Goal: Information Seeking & Learning: Learn about a topic

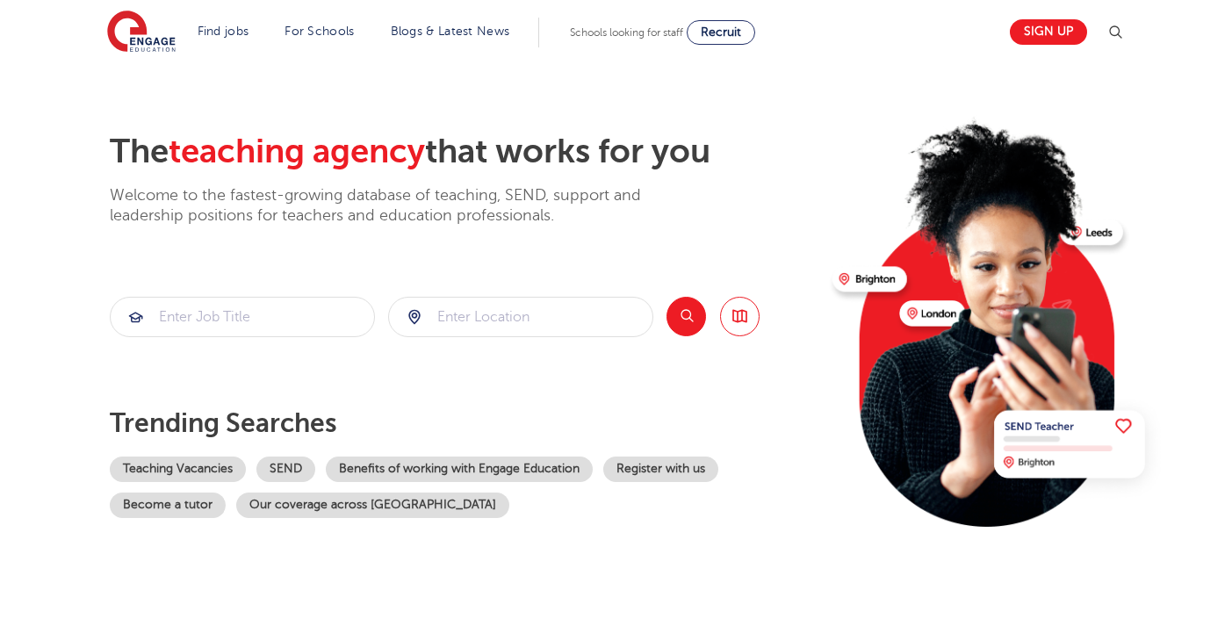
scroll to position [31, 0]
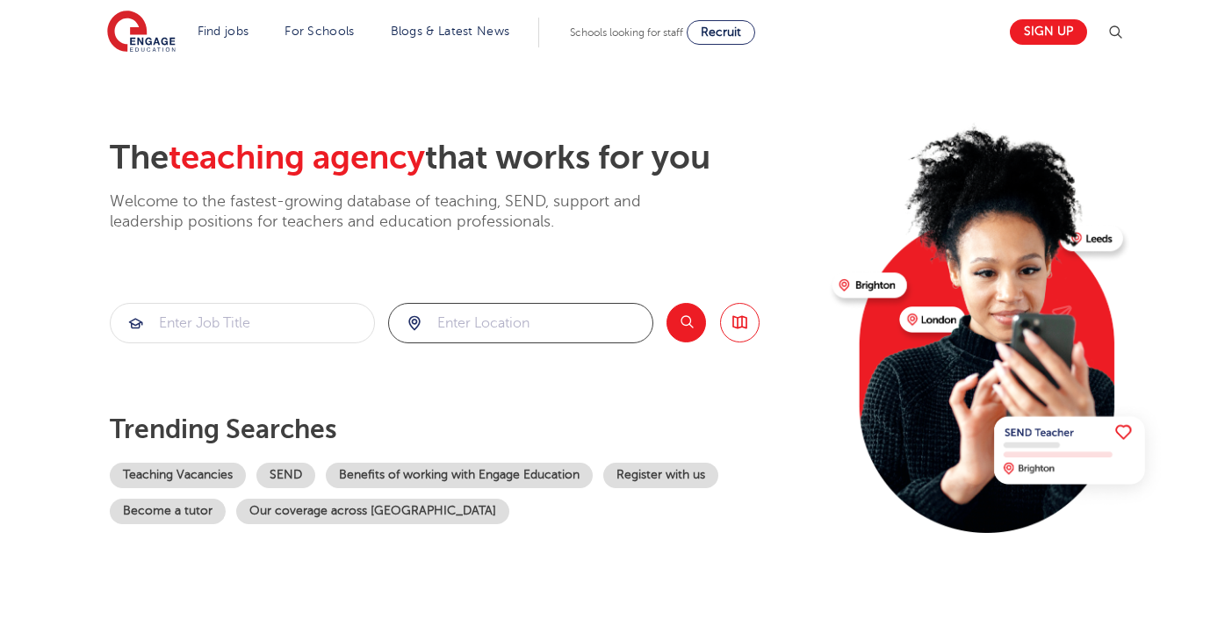
click at [445, 325] on input "search" at bounding box center [520, 323] width 263 height 39
type input "s"
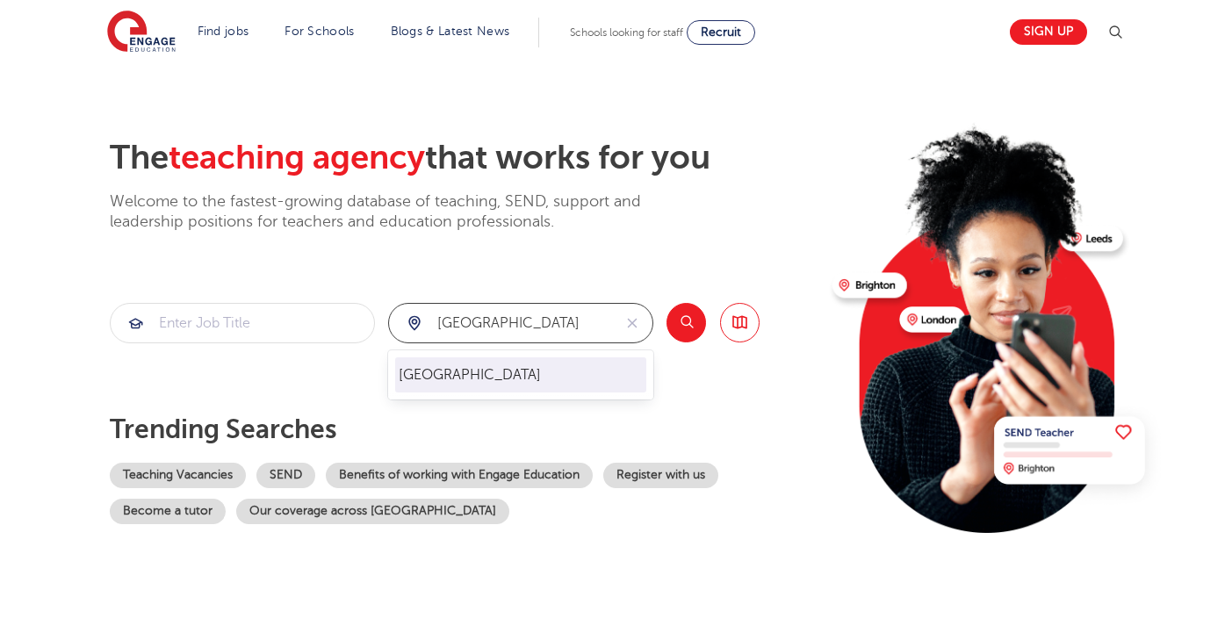
click at [570, 389] on li "London" at bounding box center [520, 374] width 251 height 35
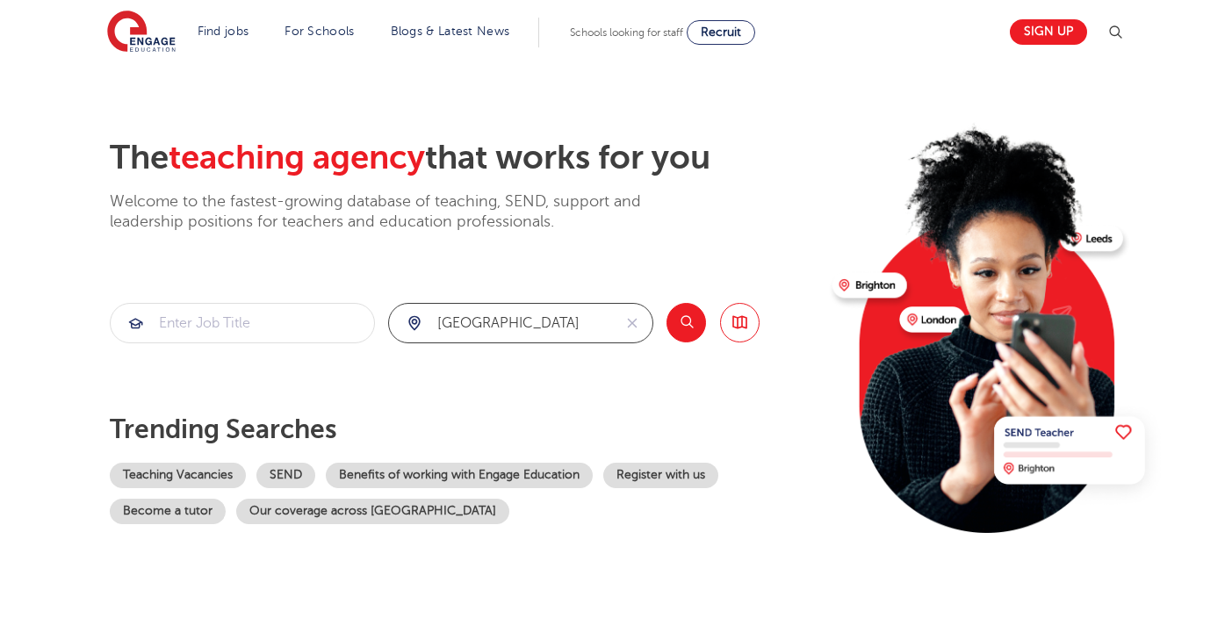
type input "[GEOGRAPHIC_DATA]"
click at [680, 328] on button "Search" at bounding box center [685, 322] width 39 height 39
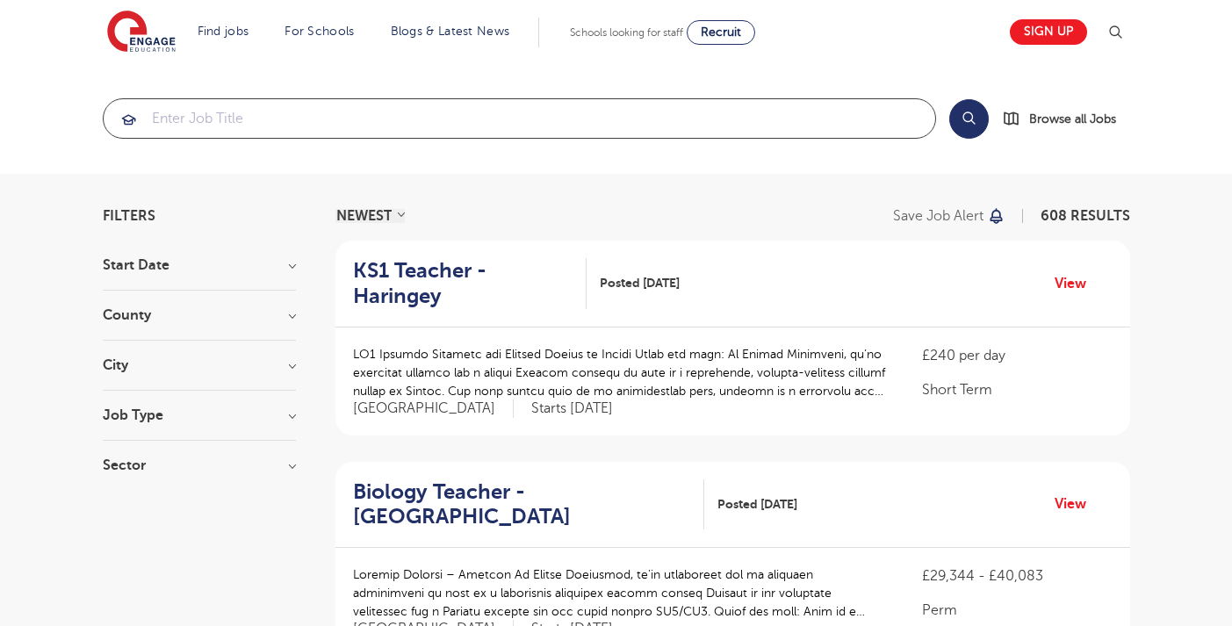
click at [408, 130] on input "search" at bounding box center [519, 118] width 831 height 39
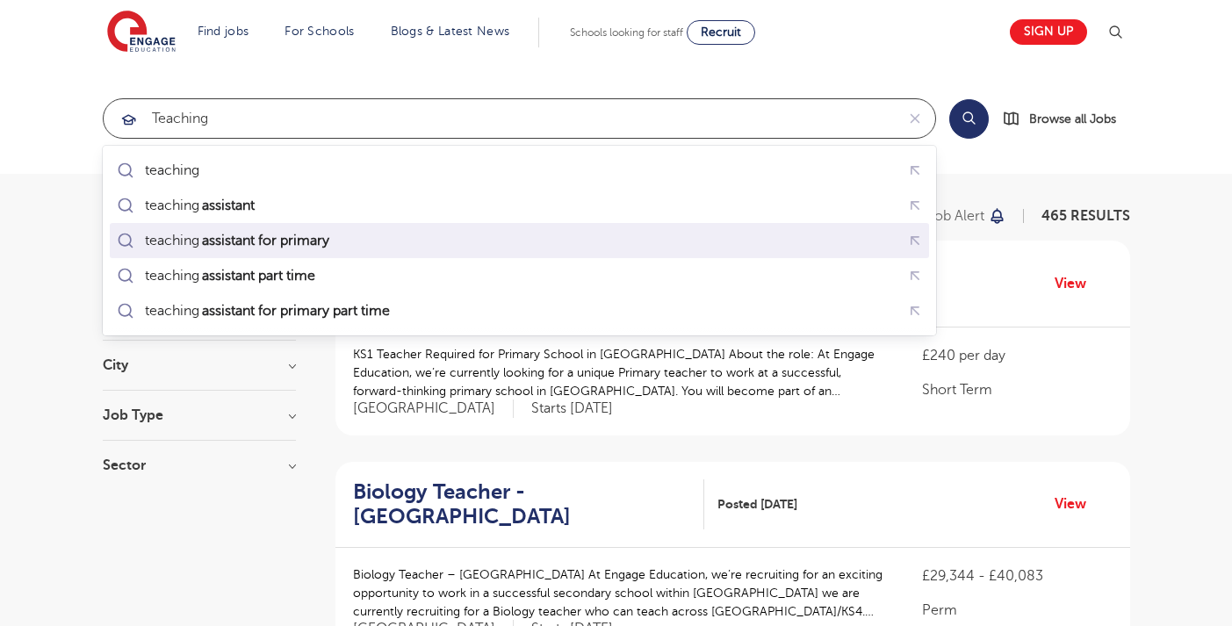
click at [400, 238] on div "teaching assistant for primary" at bounding box center [519, 240] width 812 height 27
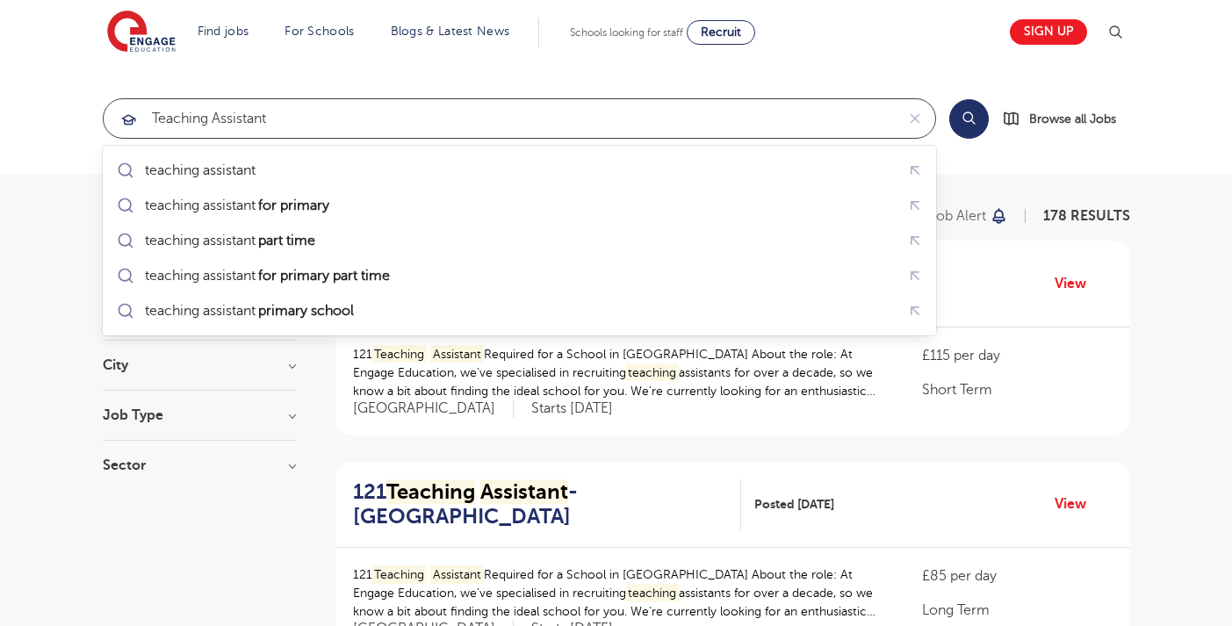
type input "teaching assistant"
click button "Submit" at bounding box center [0, 0] width 0 height 0
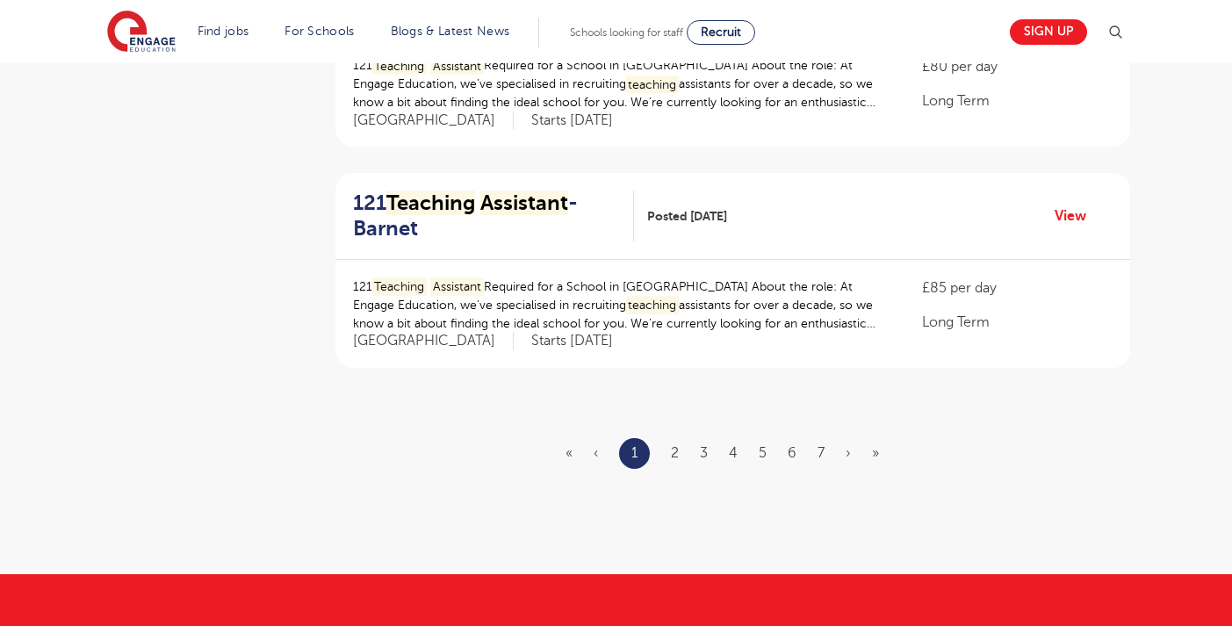
scroll to position [2057, 0]
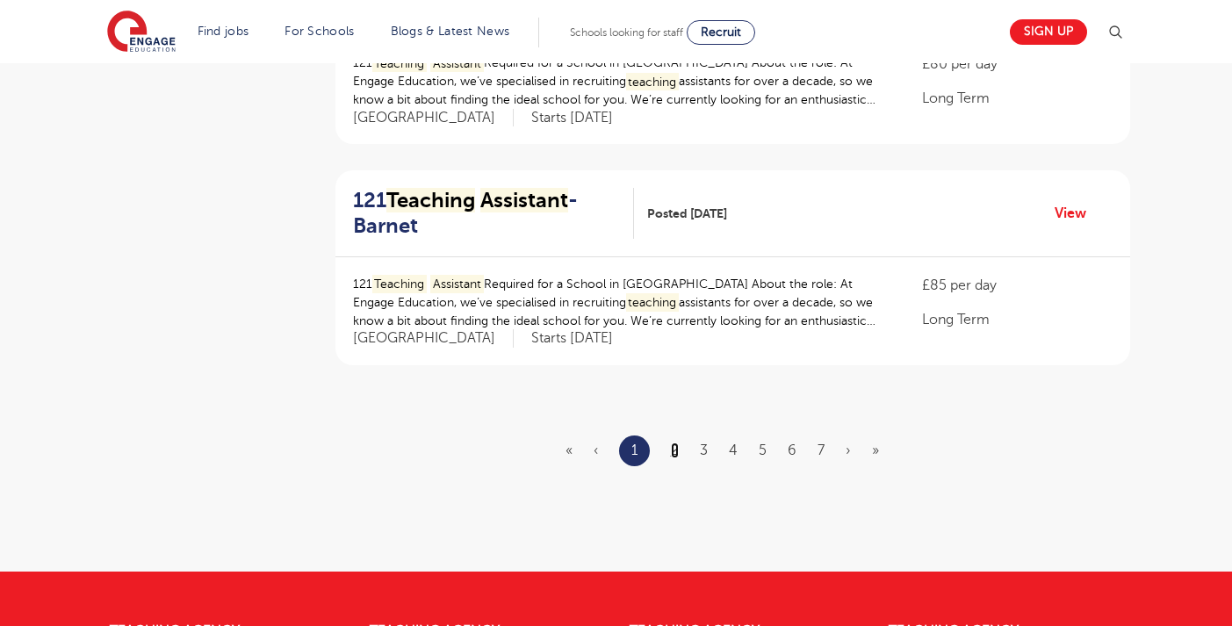
click at [676, 453] on link "2" at bounding box center [675, 450] width 8 height 16
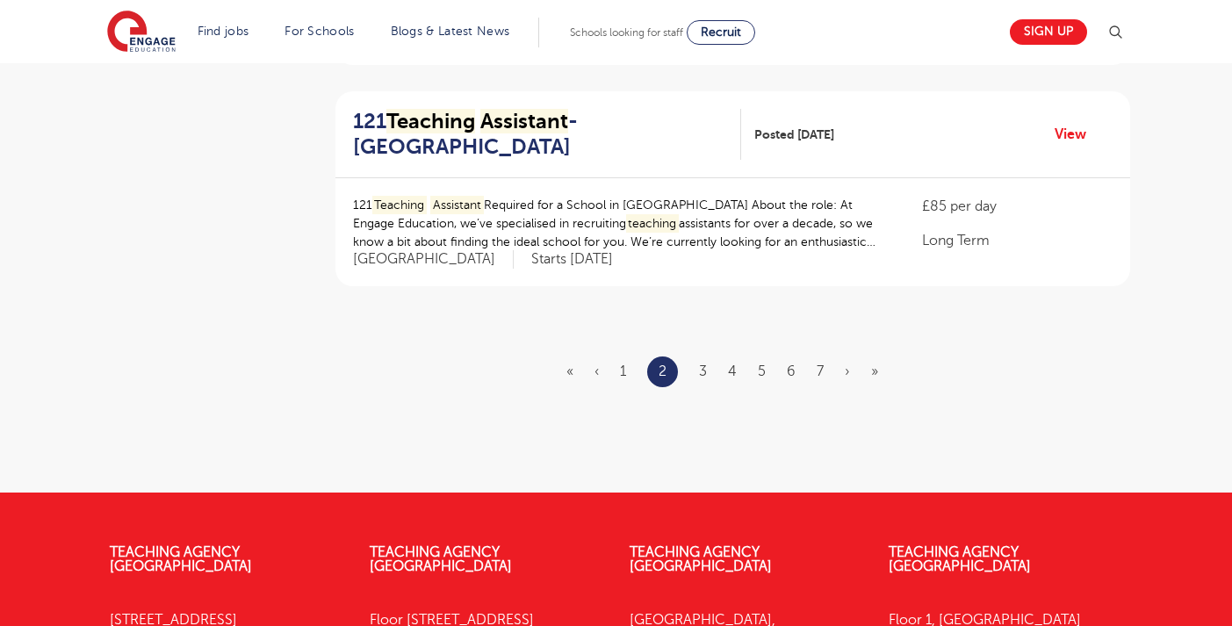
scroll to position [2142, 0]
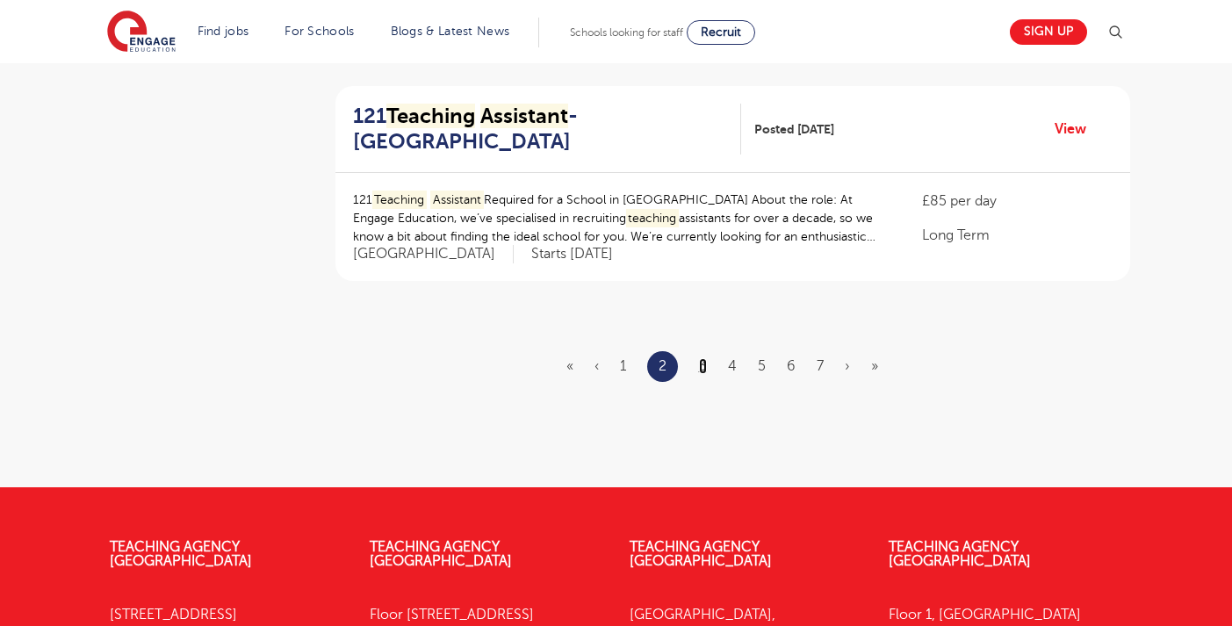
click at [700, 363] on link "3" at bounding box center [703, 366] width 8 height 16
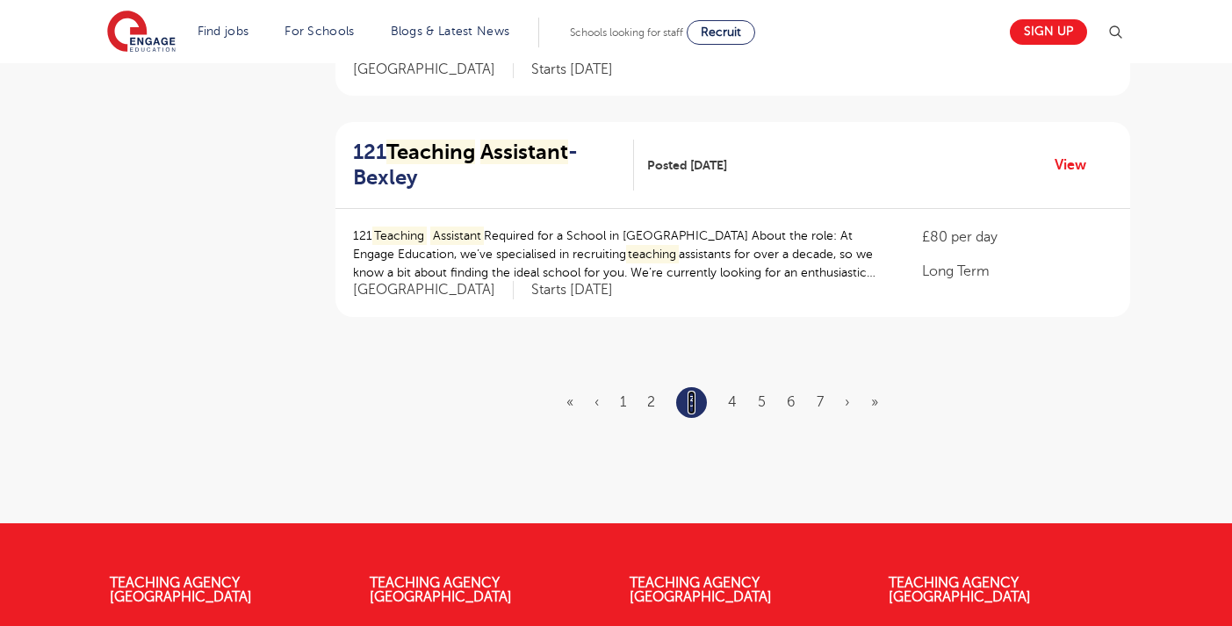
scroll to position [2109, 0]
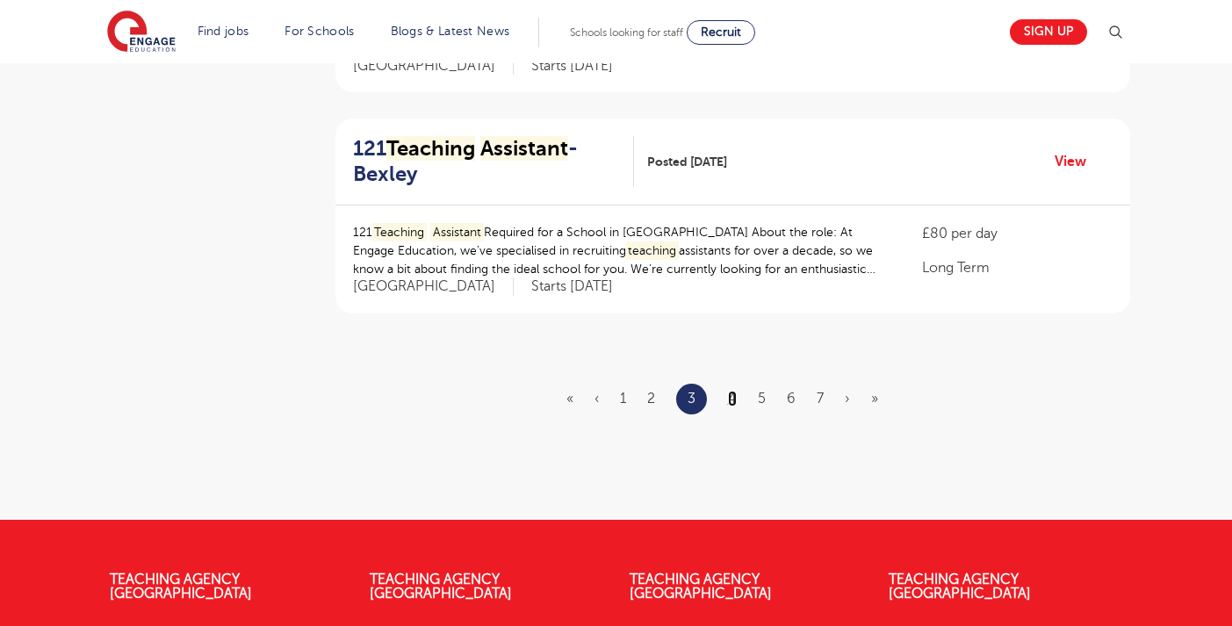
click at [732, 400] on link "4" at bounding box center [732, 399] width 9 height 16
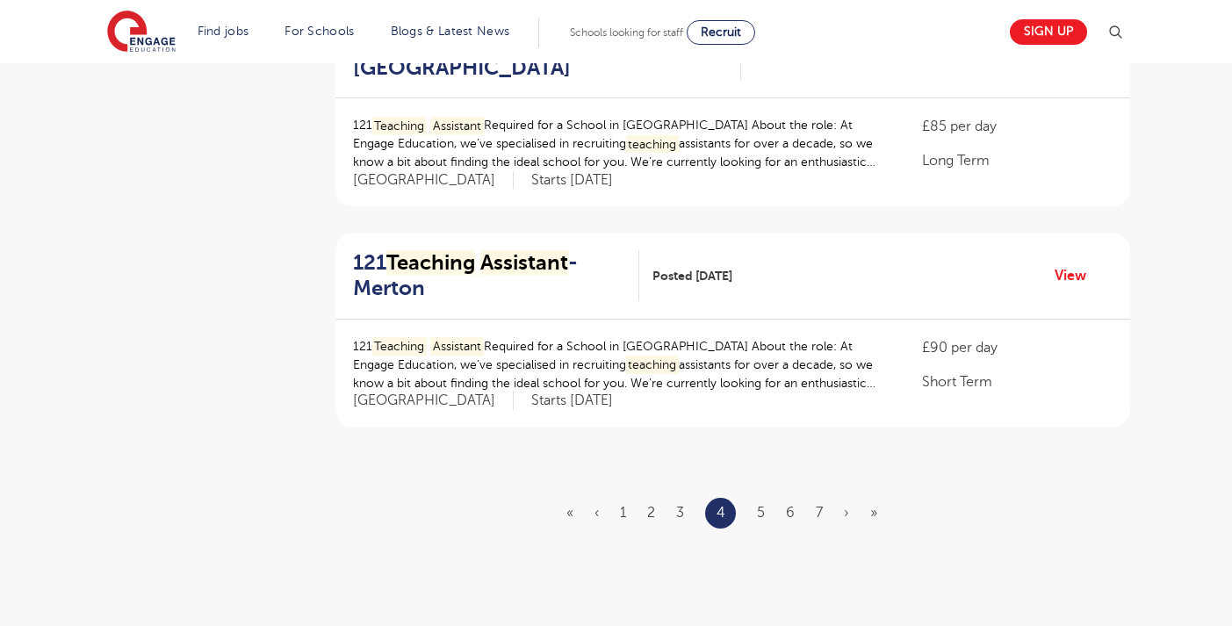
scroll to position [2004, 0]
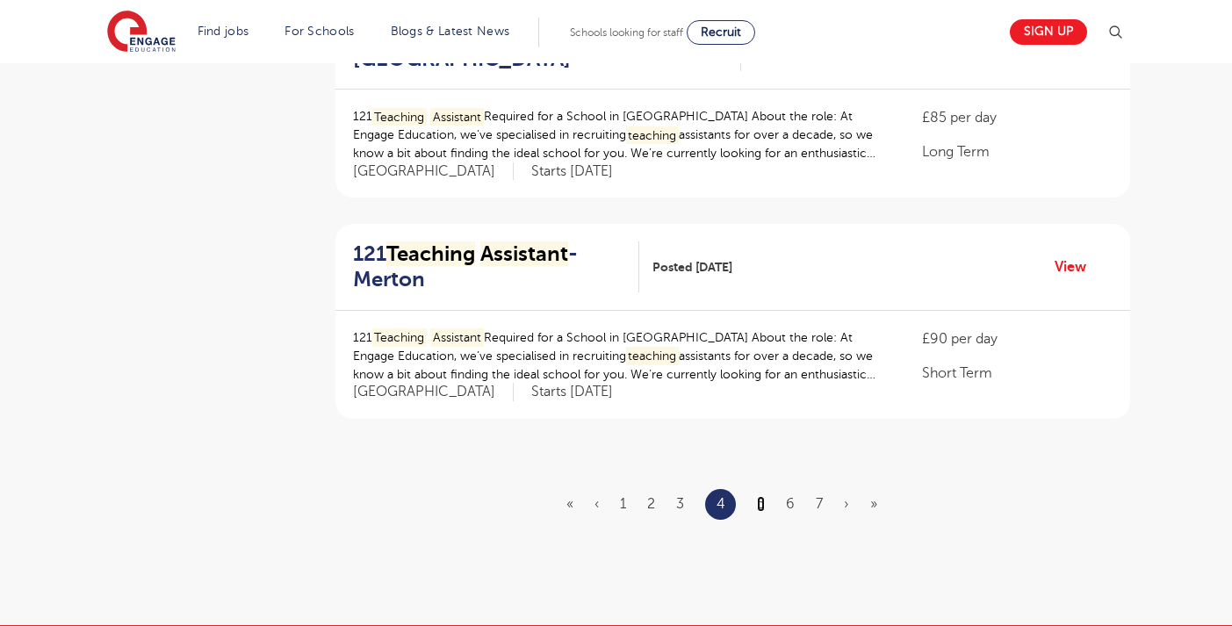
click at [761, 505] on link "5" at bounding box center [761, 504] width 8 height 16
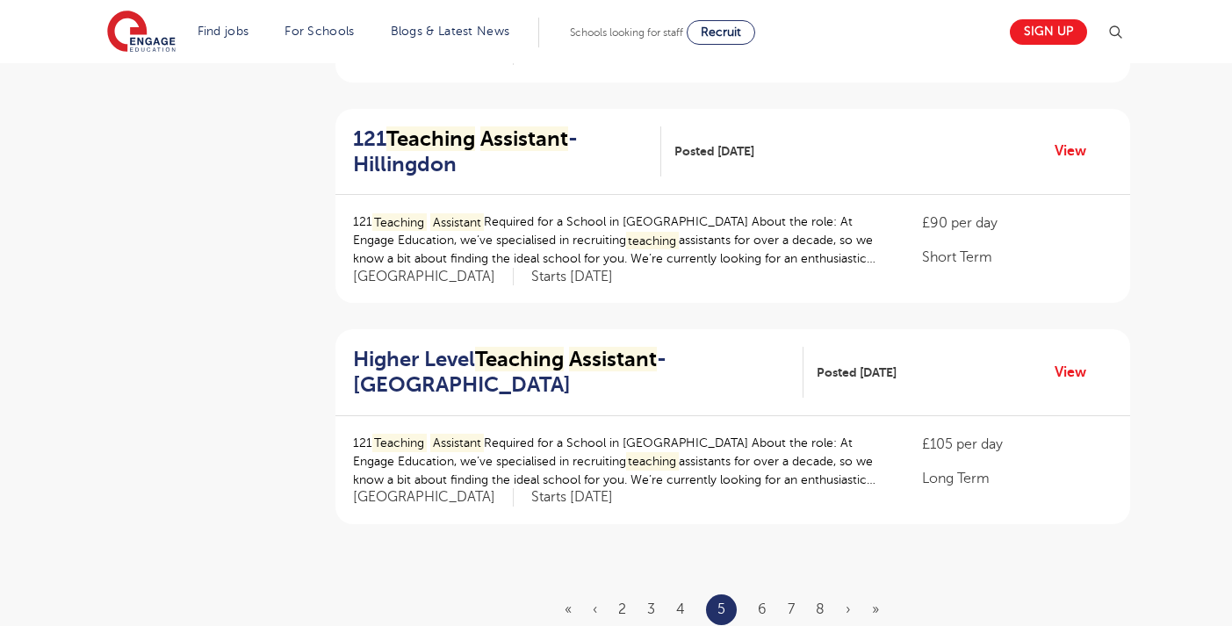
scroll to position [1905, 0]
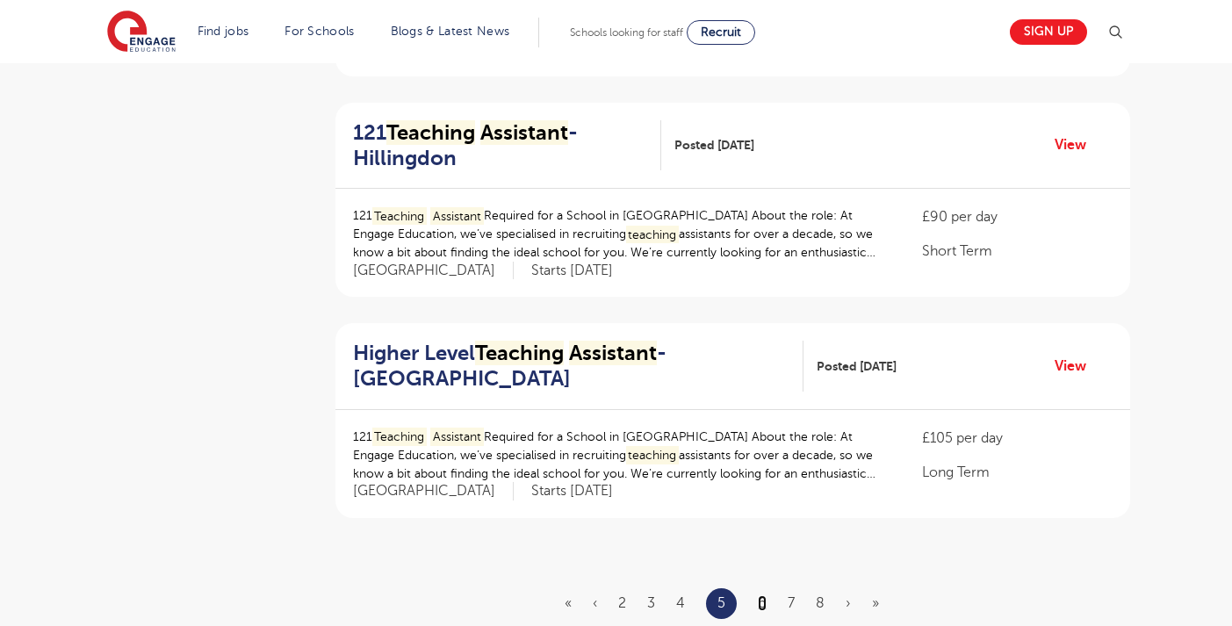
click at [765, 604] on link "6" at bounding box center [762, 603] width 9 height 16
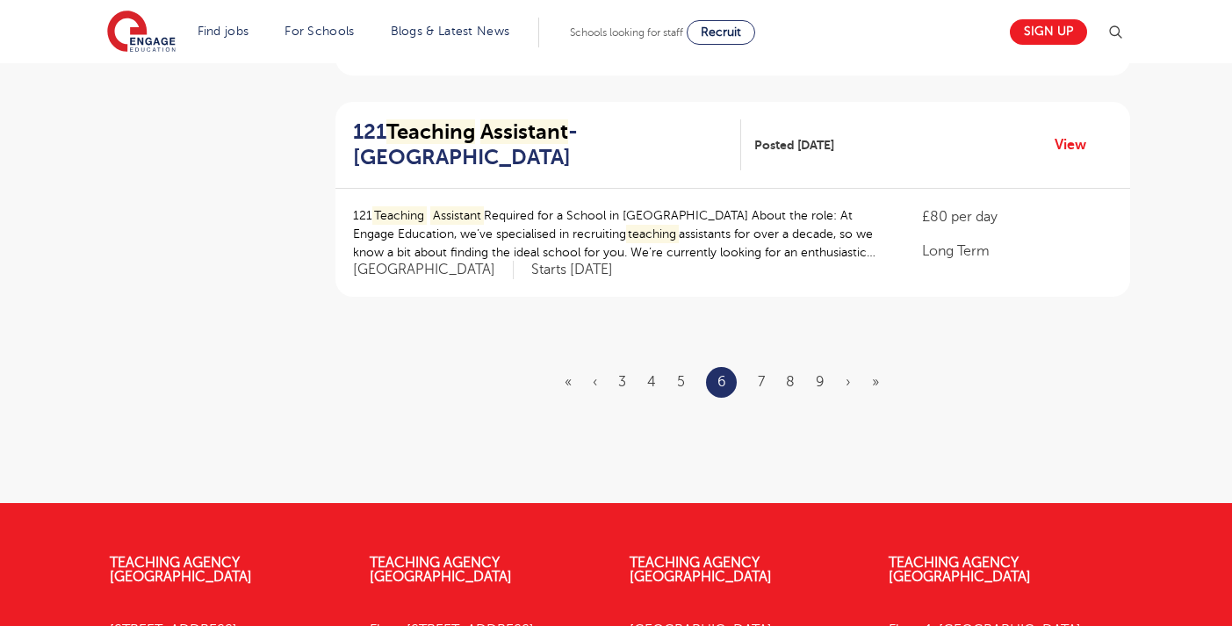
scroll to position [2141, 0]
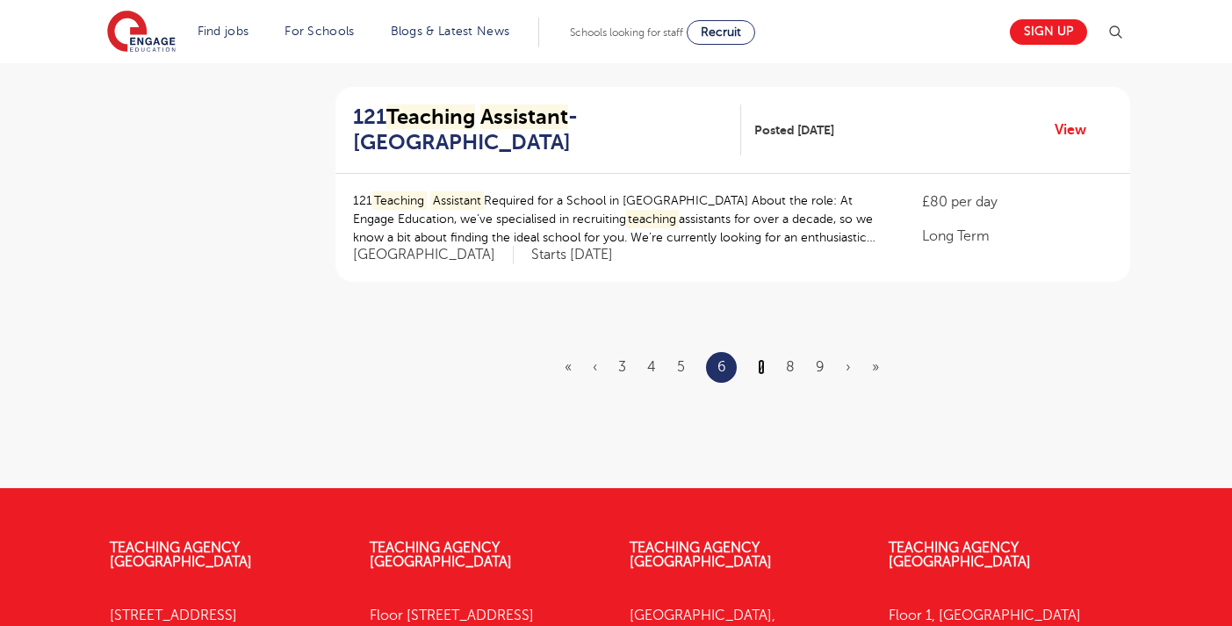
click at [764, 367] on link "7" at bounding box center [761, 367] width 7 height 16
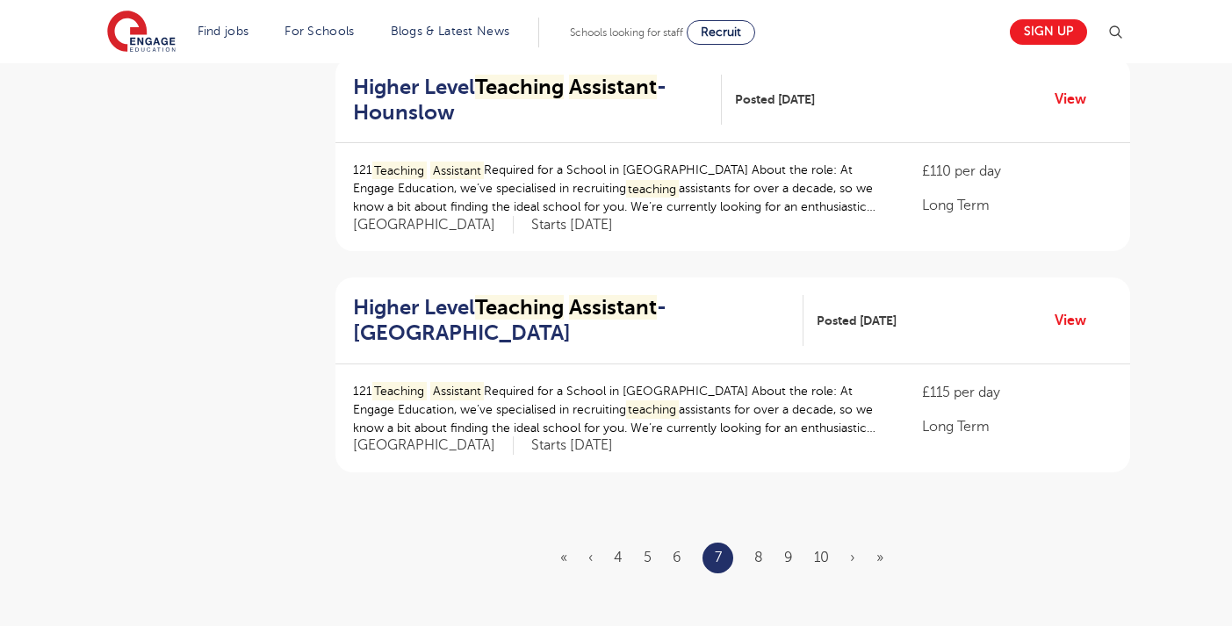
scroll to position [1955, 0]
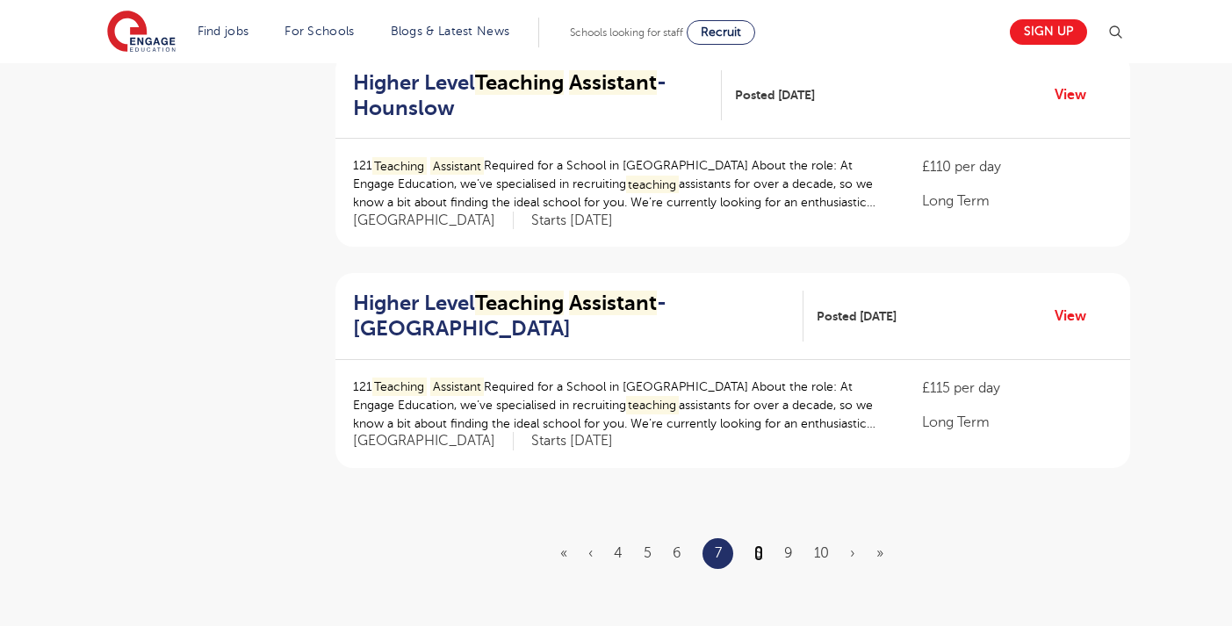
click at [758, 553] on link "8" at bounding box center [758, 553] width 9 height 16
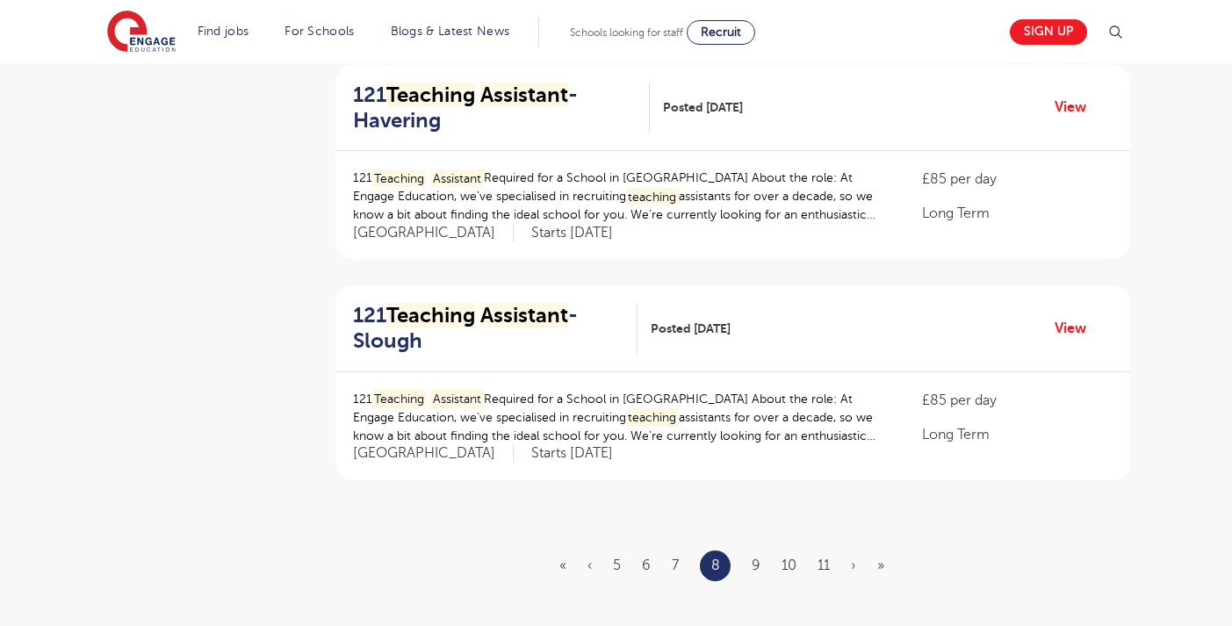
scroll to position [1946, 0]
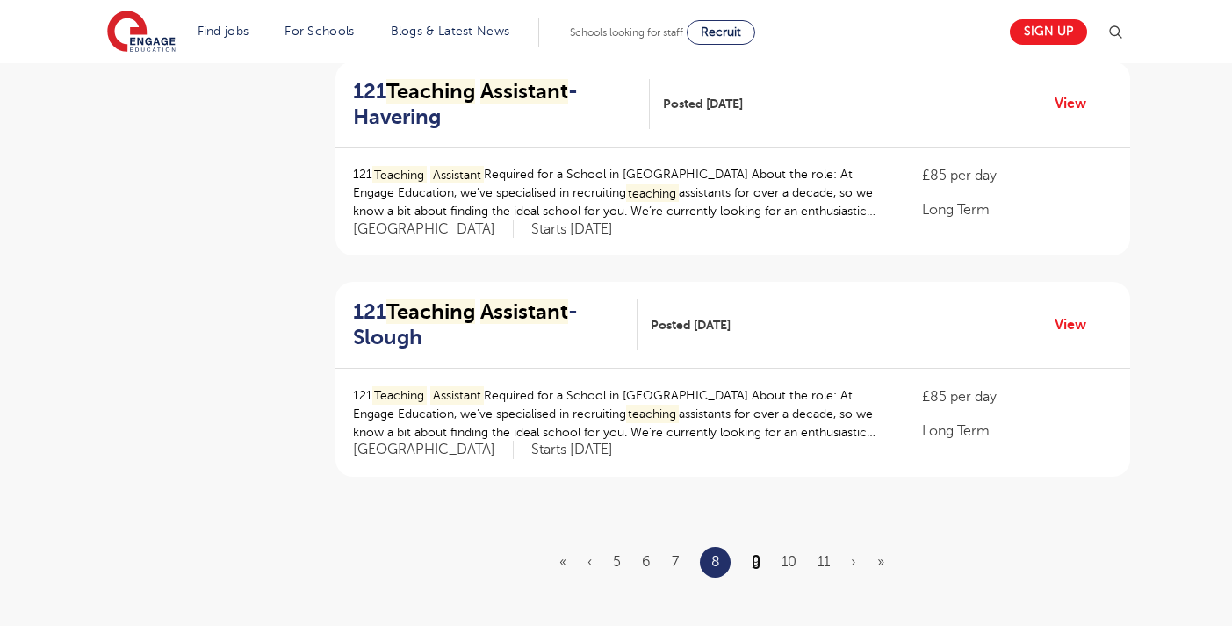
click at [752, 565] on link "9" at bounding box center [755, 562] width 9 height 16
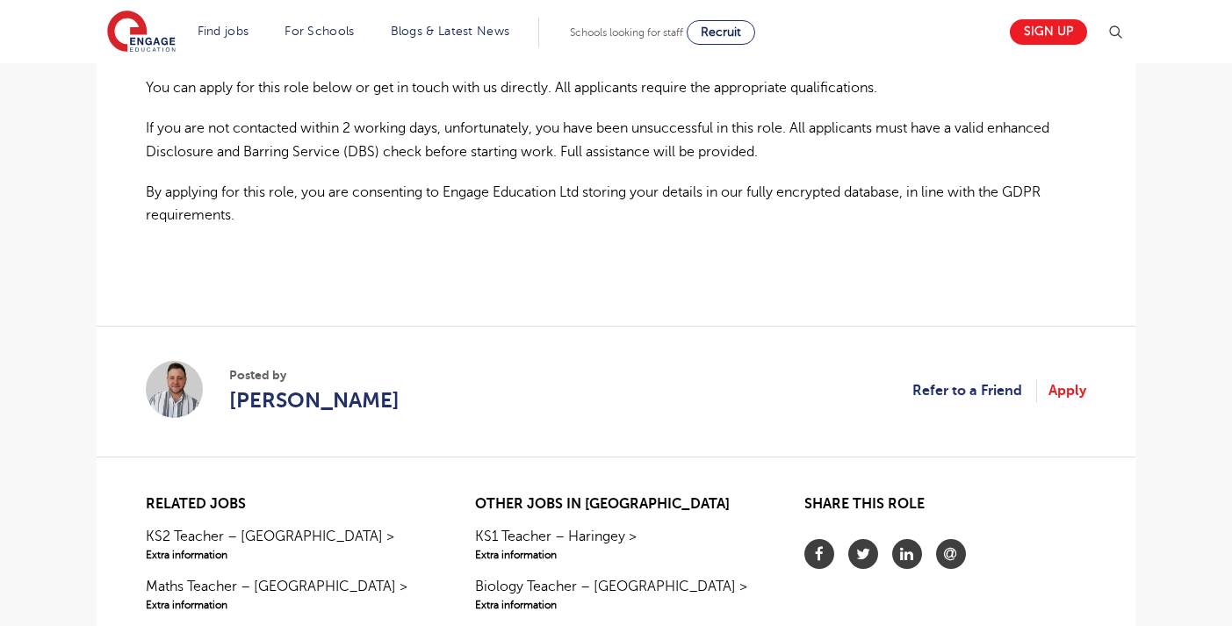
scroll to position [1324, 0]
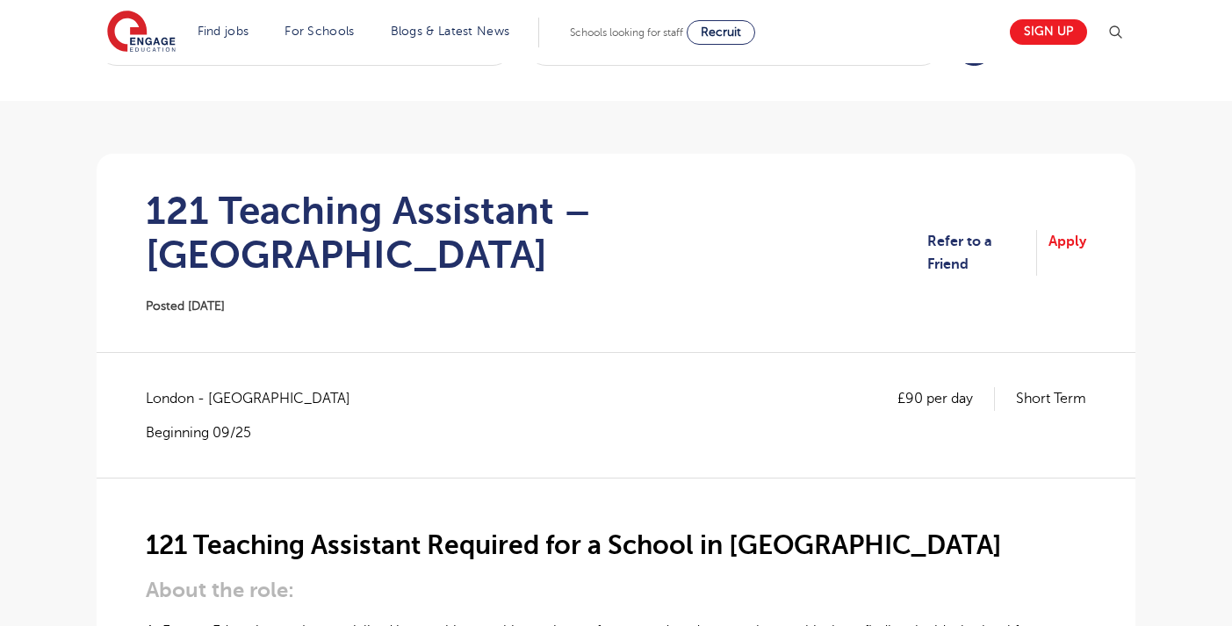
scroll to position [94, 0]
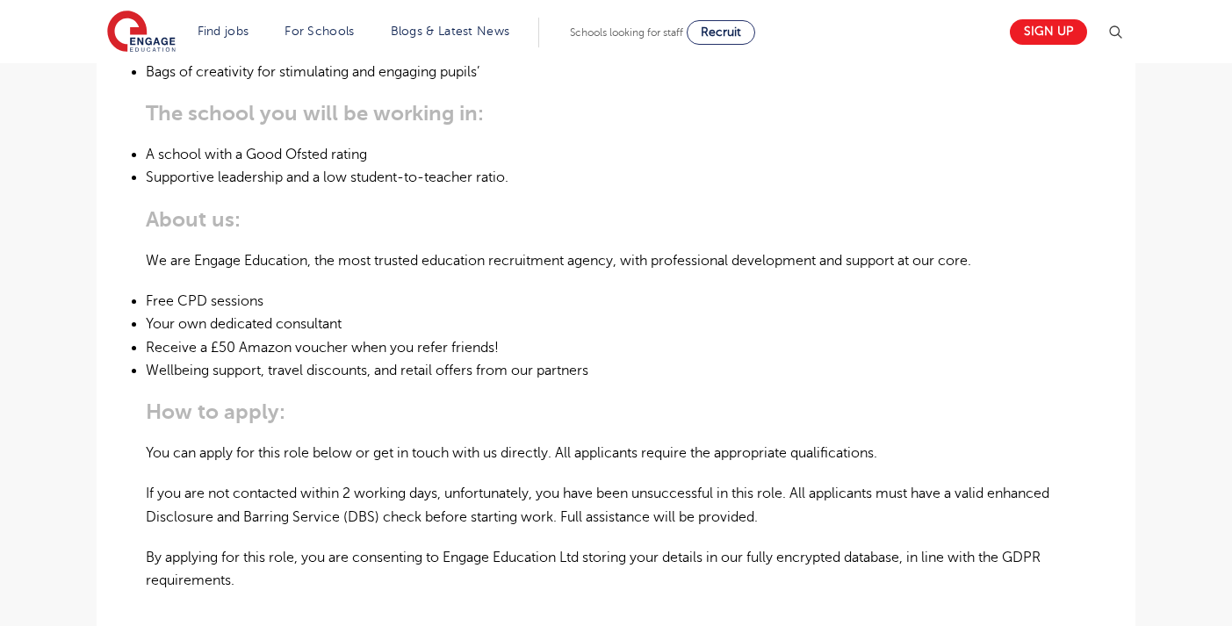
scroll to position [957, 0]
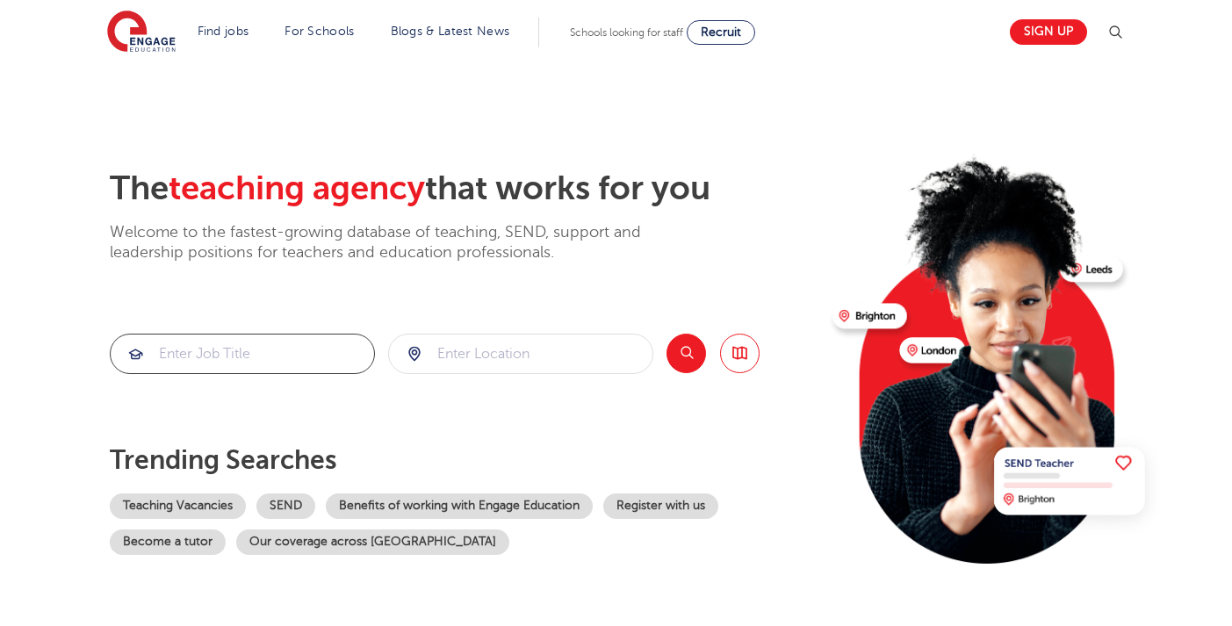
click at [254, 361] on input "search" at bounding box center [242, 353] width 263 height 39
type input "admin"
click button "Submit" at bounding box center [0, 0] width 0 height 0
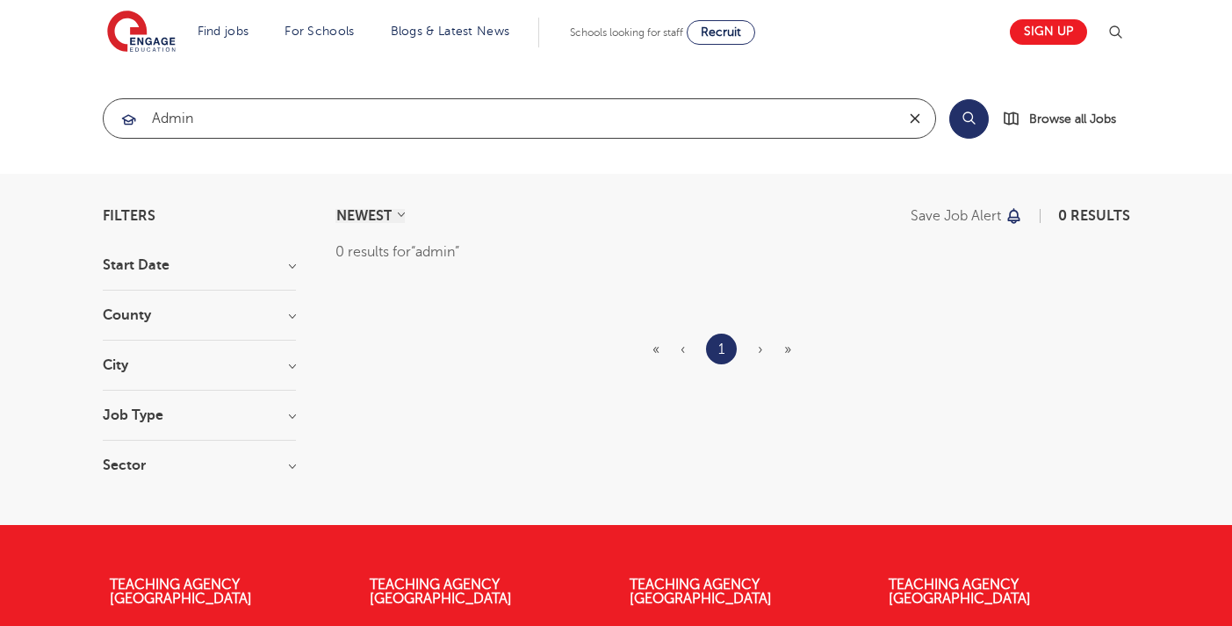
click at [914, 125] on icon "reset" at bounding box center [915, 119] width 18 height 16
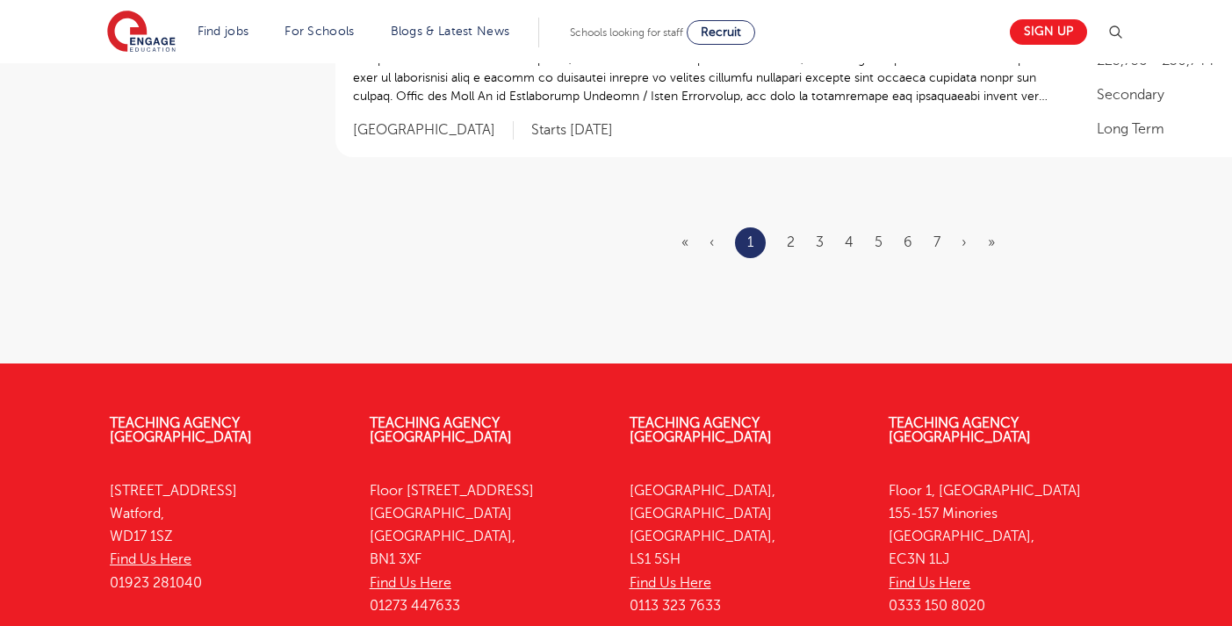
scroll to position [2361, 0]
